Goal: Find specific page/section: Find specific page/section

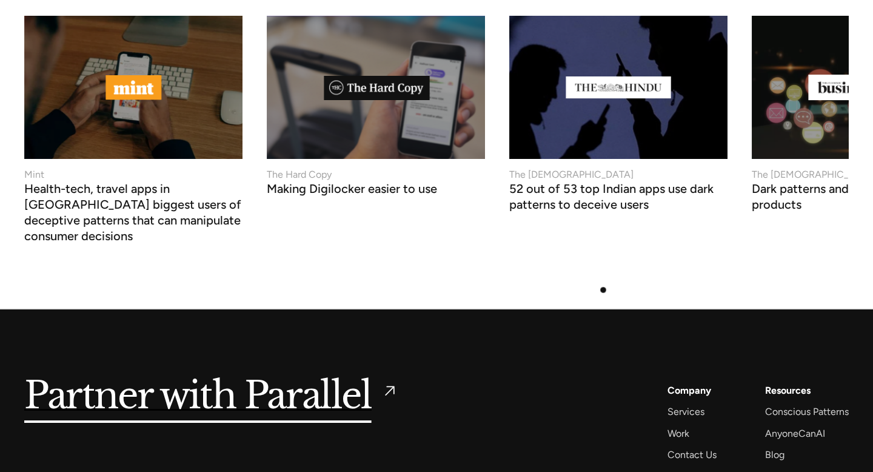
scroll to position [4730, 0]
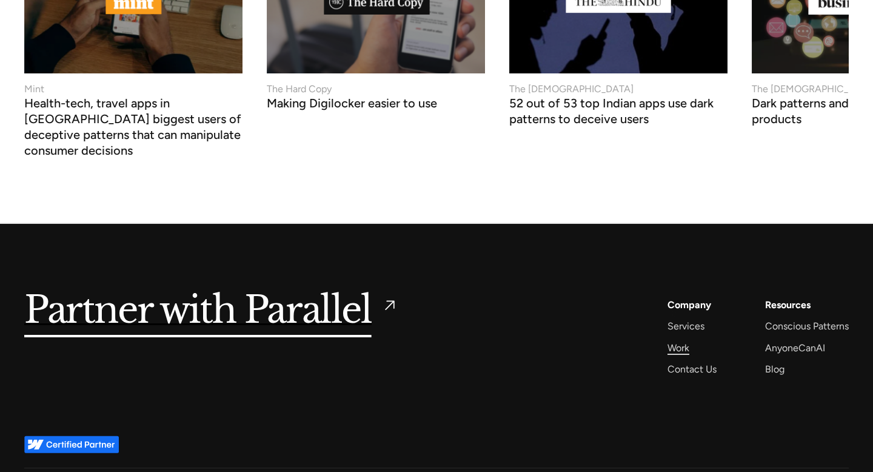
click at [677, 339] on div "Work" at bounding box center [678, 347] width 22 height 16
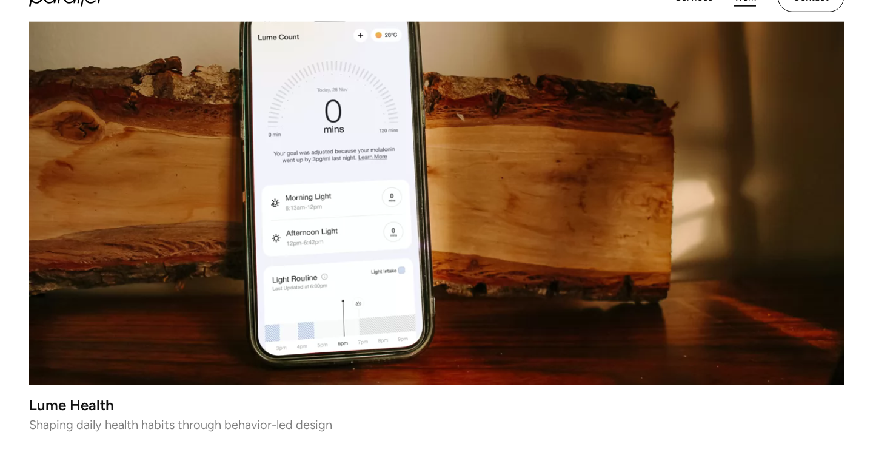
click at [499, 273] on video at bounding box center [436, 181] width 815 height 407
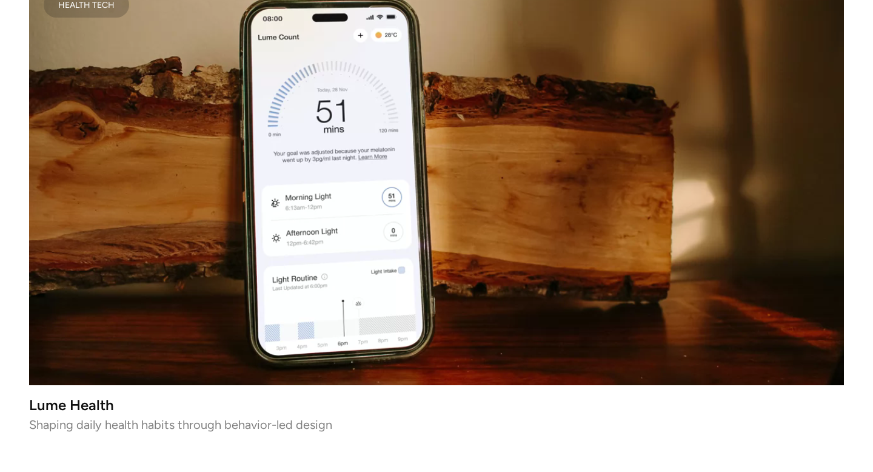
scroll to position [729, 0]
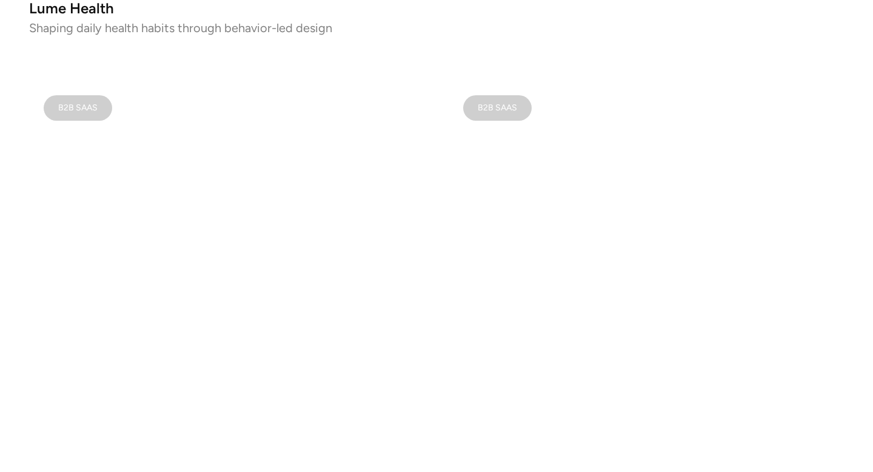
click at [323, 290] on video at bounding box center [226, 278] width 395 height 395
click at [319, 310] on video at bounding box center [226, 278] width 395 height 395
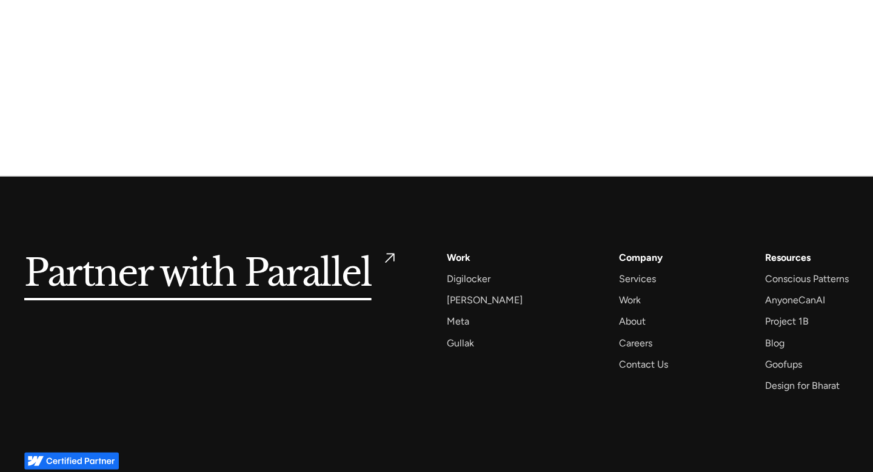
scroll to position [6813, 0]
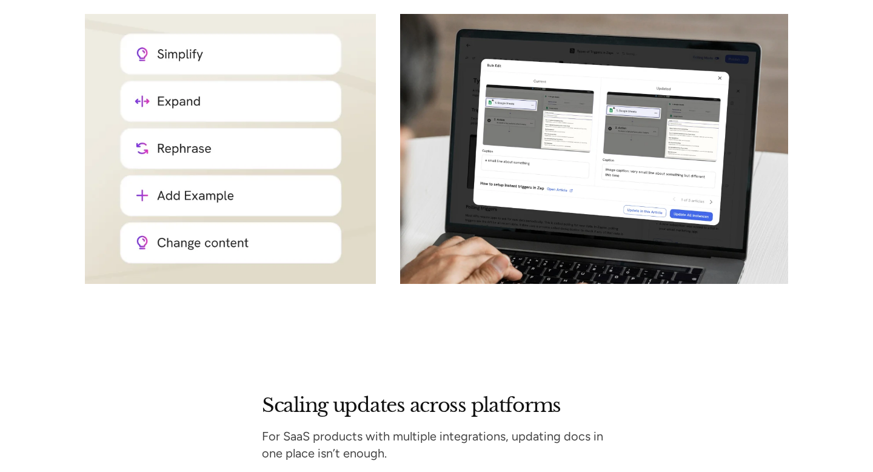
scroll to position [4344, 0]
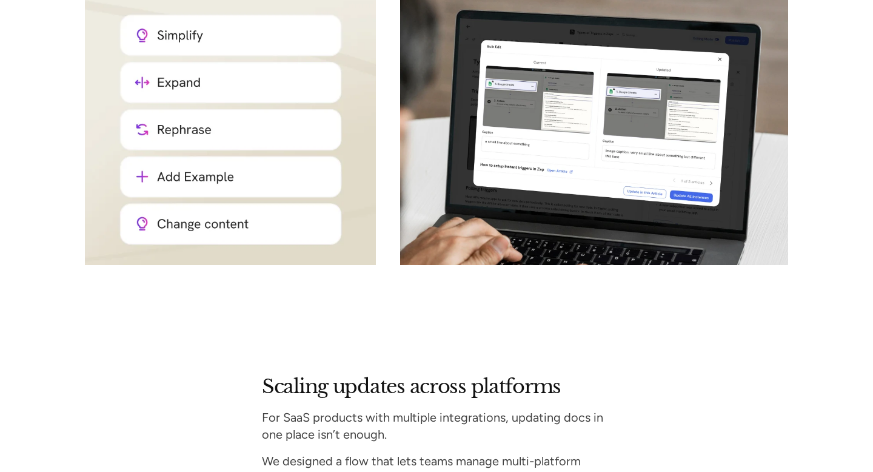
click at [213, 172] on img at bounding box center [230, 130] width 291 height 270
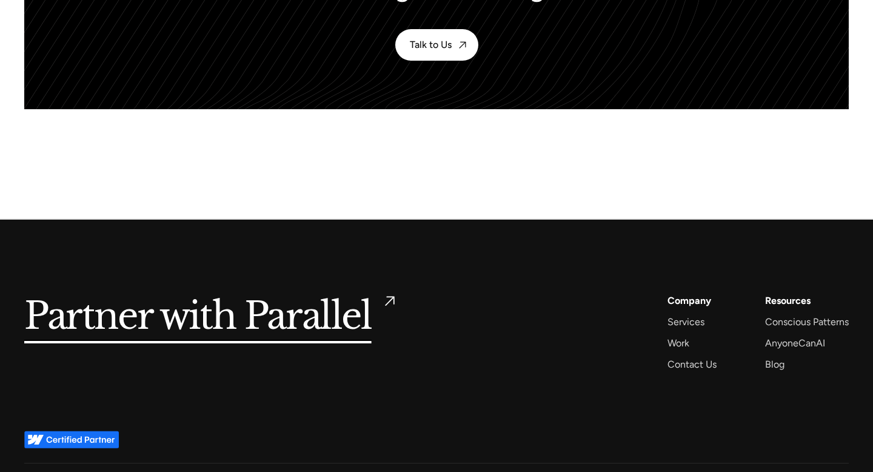
scroll to position [5529, 0]
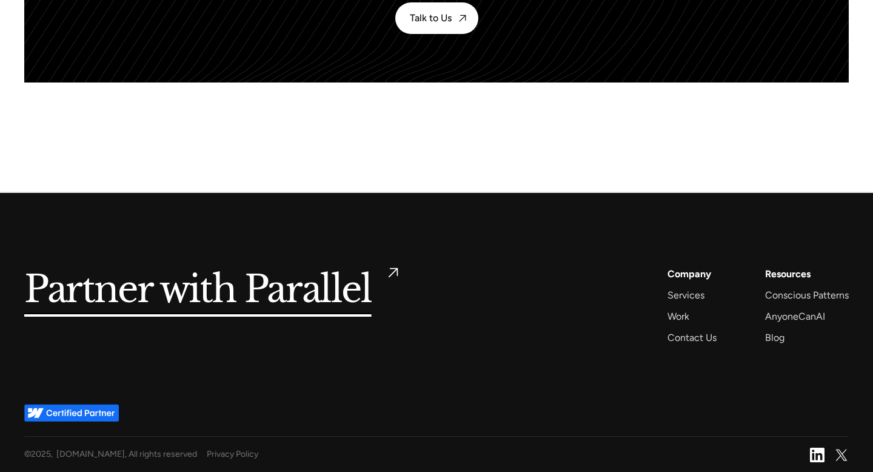
click at [305, 284] on h5 "Partner with Parallel" at bounding box center [197, 289] width 347 height 49
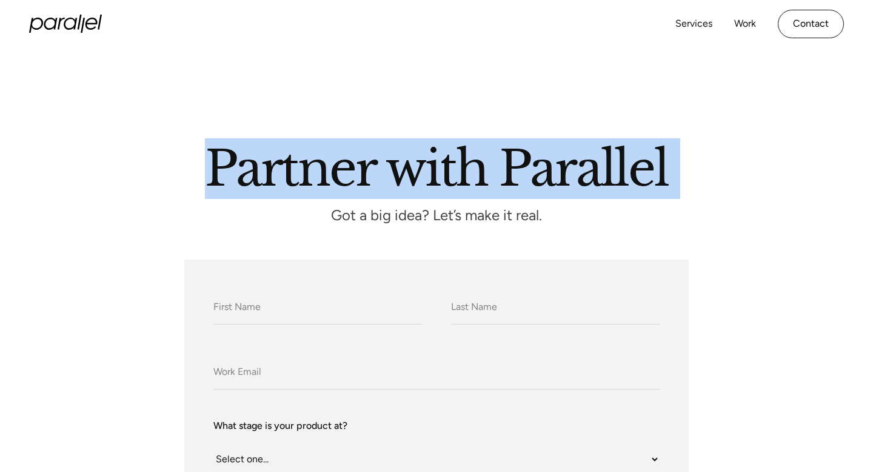
drag, startPoint x: 203, startPoint y: 161, endPoint x: 487, endPoint y: 182, distance: 285.0
click at [487, 182] on h2 "Partner with Parallel" at bounding box center [436, 165] width 691 height 41
drag, startPoint x: 562, startPoint y: 218, endPoint x: 324, endPoint y: 76, distance: 276.9
click at [324, 76] on section "Partner with Parallel Got a big idea? Let’s make it real." at bounding box center [436, 144] width 873 height 192
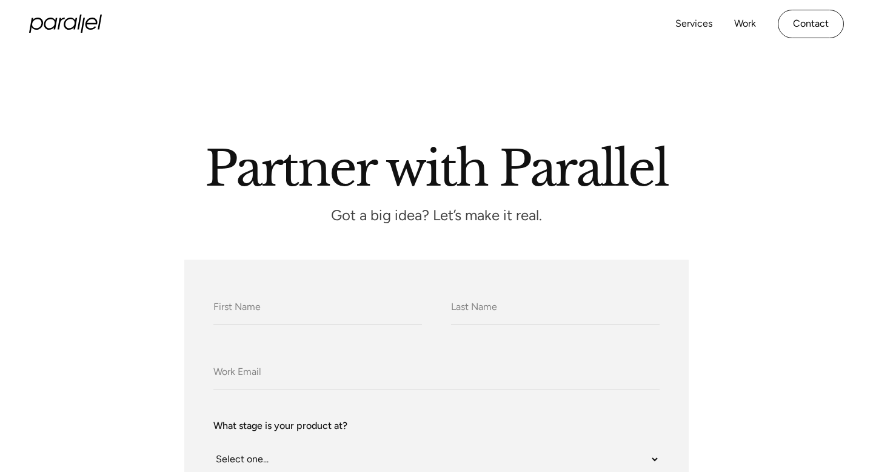
click at [318, 131] on div at bounding box center [436, 96] width 873 height 97
